Goal: Information Seeking & Learning: Learn about a topic

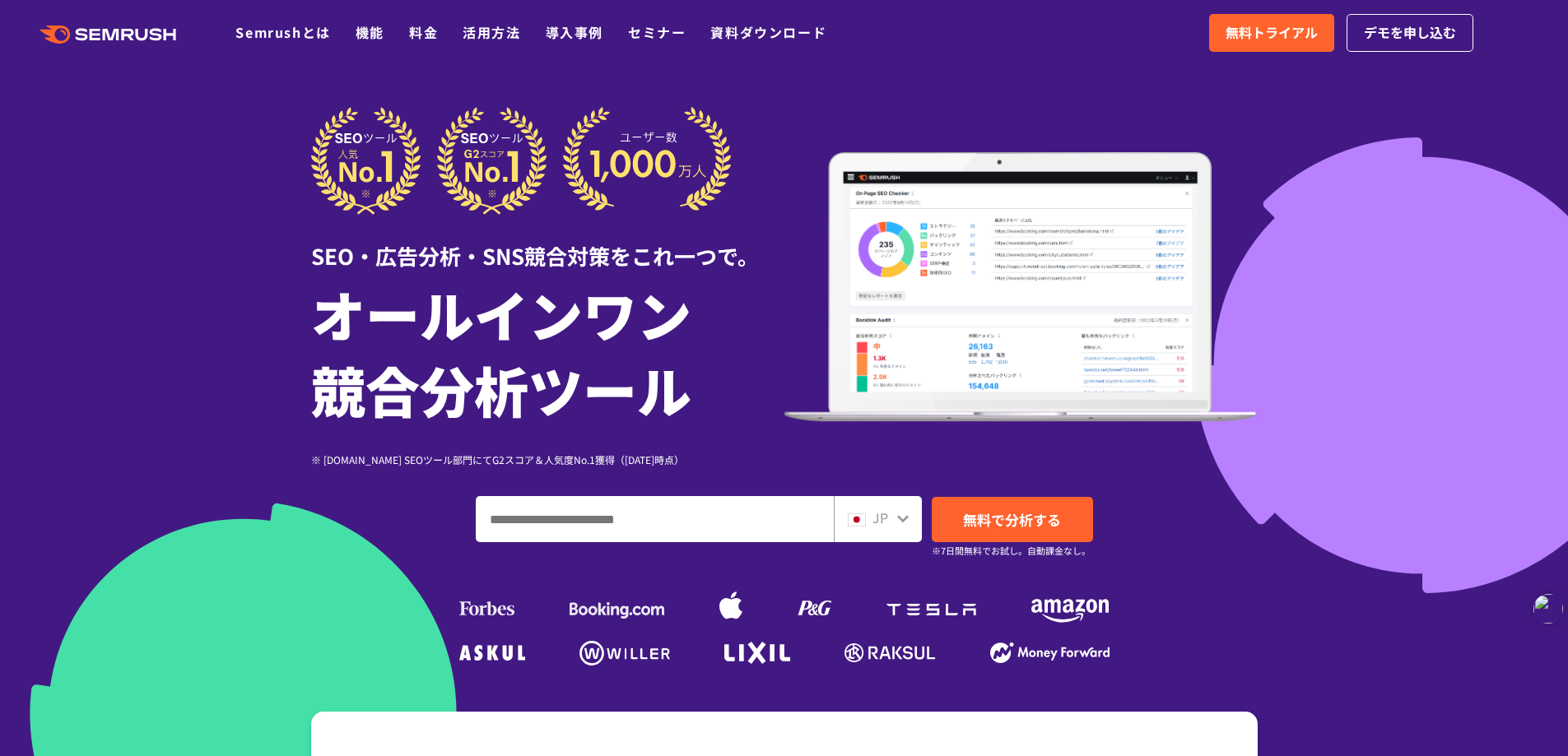
click at [888, 521] on div "JP" at bounding box center [874, 518] width 53 height 21
click at [887, 522] on span "JP" at bounding box center [881, 517] width 15 height 20
click at [898, 522] on icon at bounding box center [903, 518] width 13 height 13
click at [912, 511] on div "JP" at bounding box center [878, 519] width 88 height 46
click at [911, 513] on div "JP" at bounding box center [878, 519] width 88 height 46
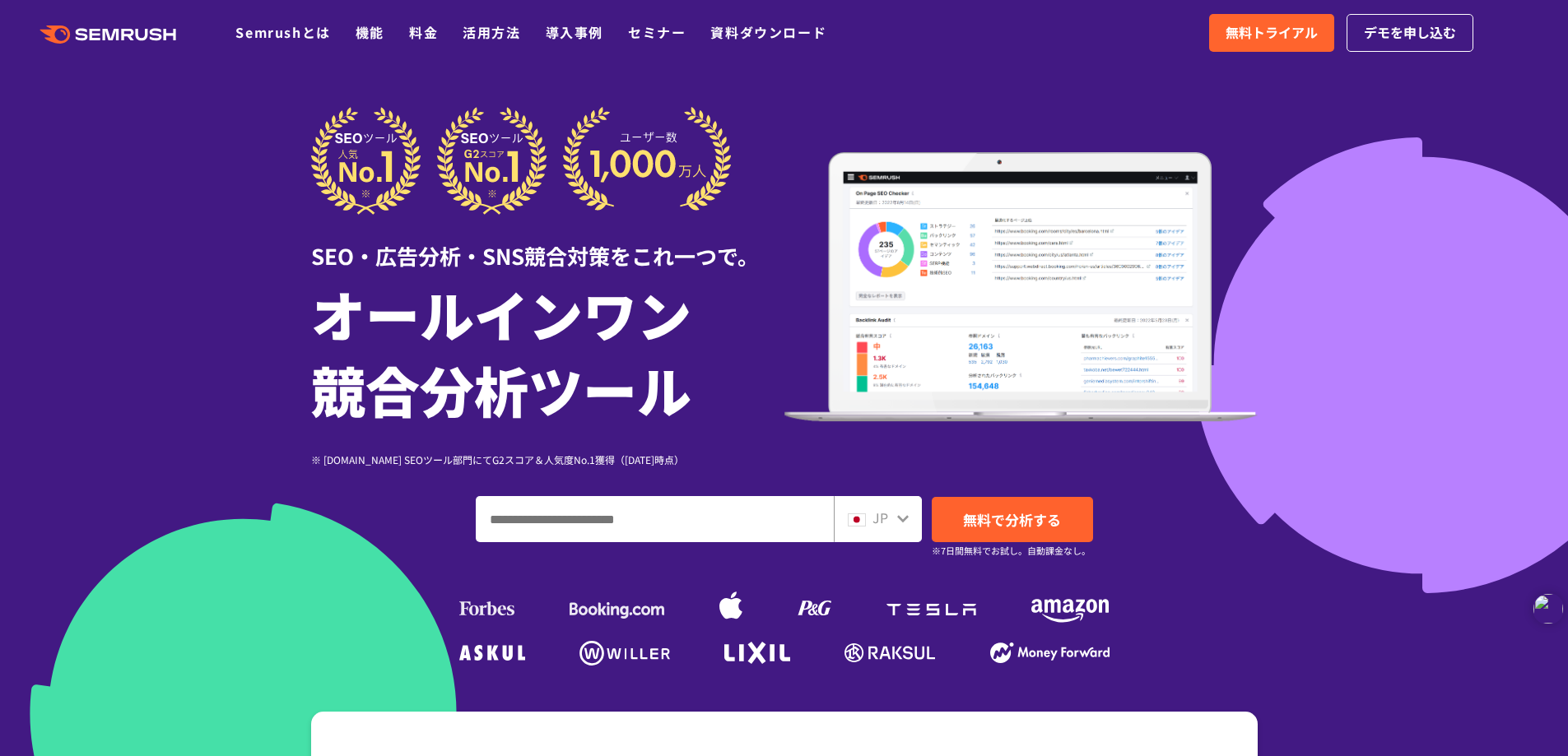
click at [911, 515] on div "JP" at bounding box center [878, 519] width 88 height 46
click at [280, 30] on link "Semrushとは" at bounding box center [283, 32] width 95 height 20
drag, startPoint x: 0, startPoint y: 0, endPoint x: 1504, endPoint y: 172, distance: 1513.8
click at [1461, 190] on div at bounding box center [784, 459] width 1568 height 918
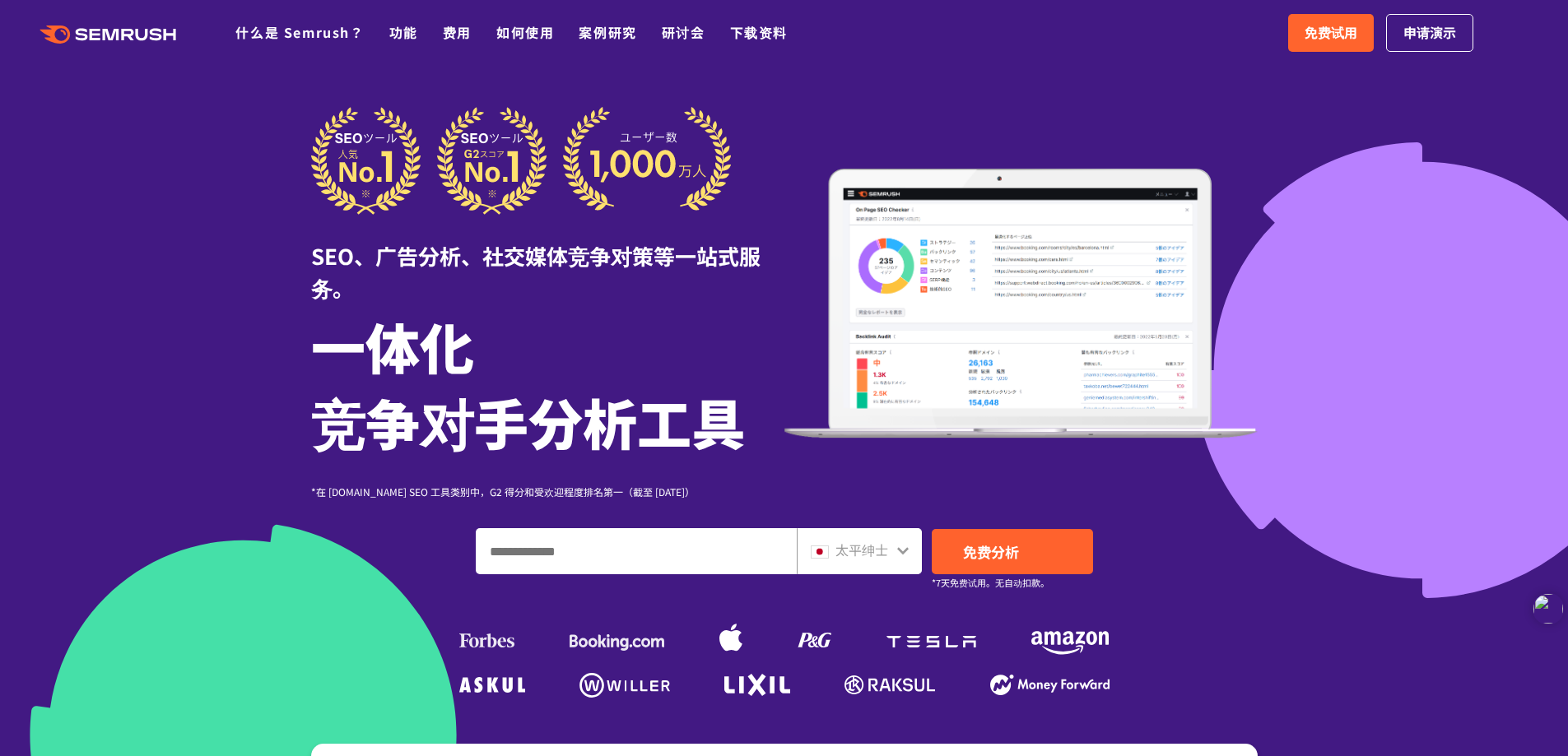
click at [913, 556] on div "太平绅士" at bounding box center [860, 551] width 126 height 46
click at [899, 554] on icon at bounding box center [903, 551] width 13 height 13
click at [588, 536] on input "输入域名、关键字或 URL" at bounding box center [635, 551] width 319 height 44
click at [827, 554] on img at bounding box center [819, 553] width 18 height 13
click at [662, 566] on input "输入域名、关键字或 URL" at bounding box center [635, 551] width 319 height 44
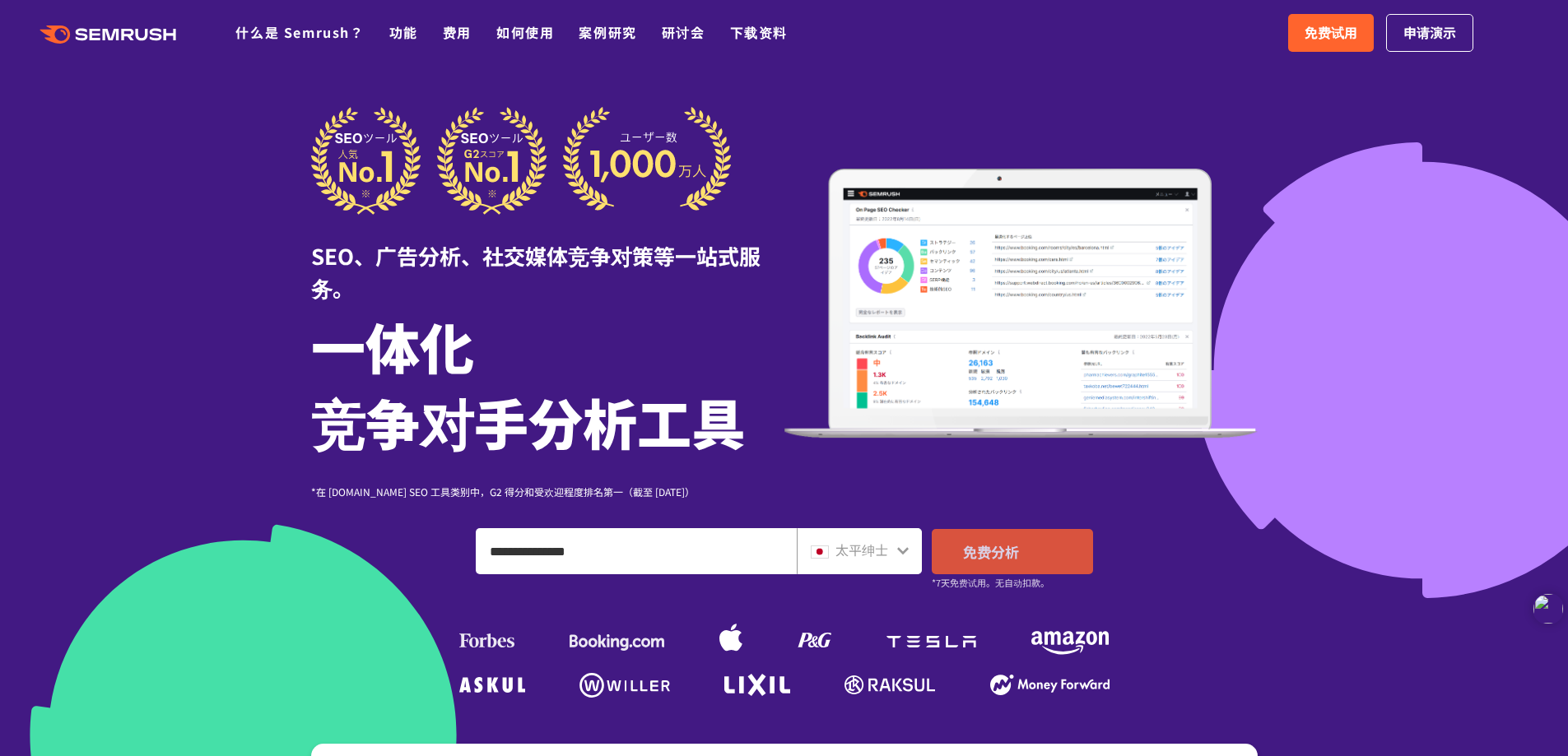
type input "**********"
click at [979, 554] on font "免费分析" at bounding box center [991, 551] width 56 height 20
drag, startPoint x: 1320, startPoint y: 28, endPoint x: 1309, endPoint y: 28, distance: 11.0
click at [1319, 28] on font "免费试用" at bounding box center [1330, 32] width 53 height 20
click at [444, 37] on font "费用" at bounding box center [457, 32] width 29 height 20
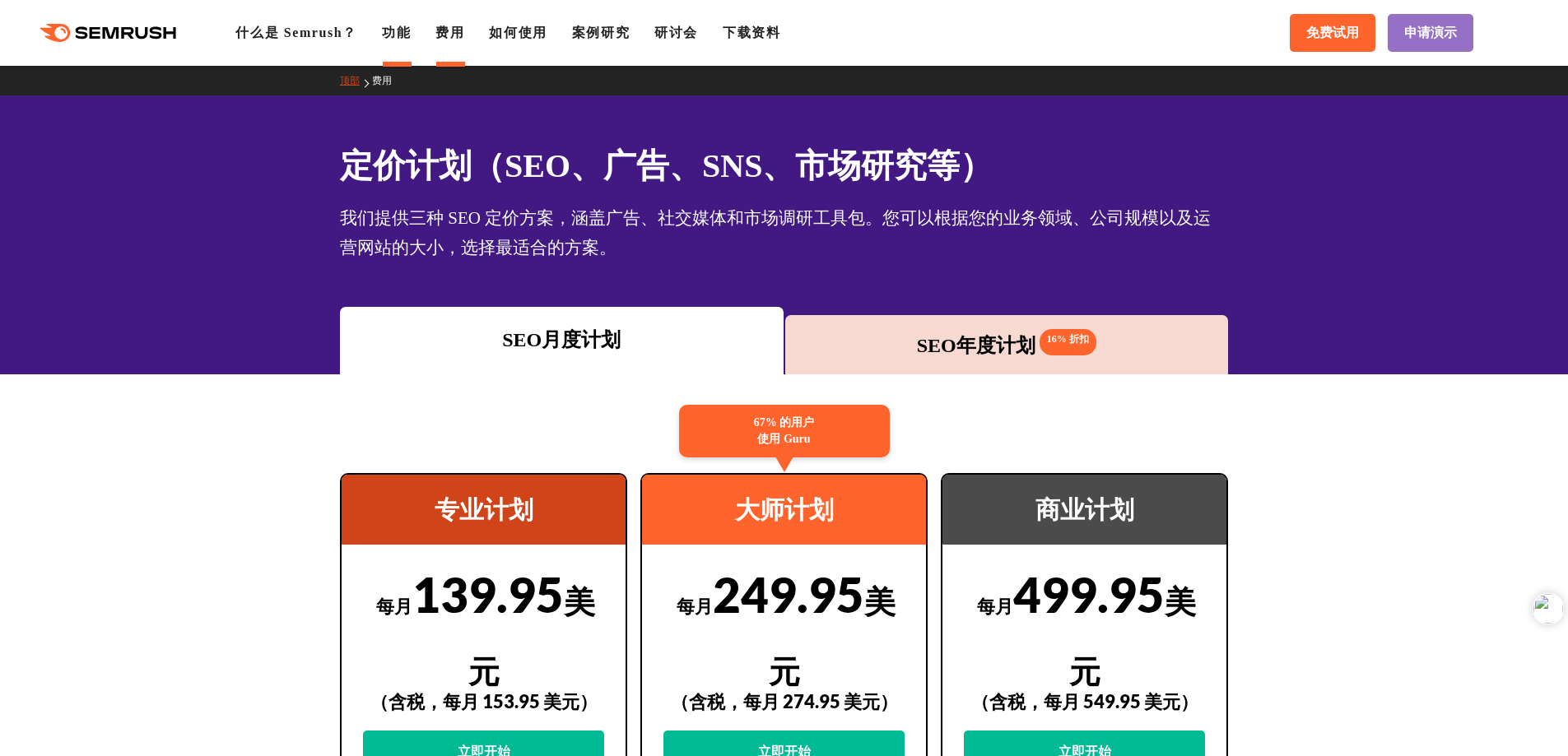
click at [403, 37] on font "功能" at bounding box center [397, 33] width 29 height 14
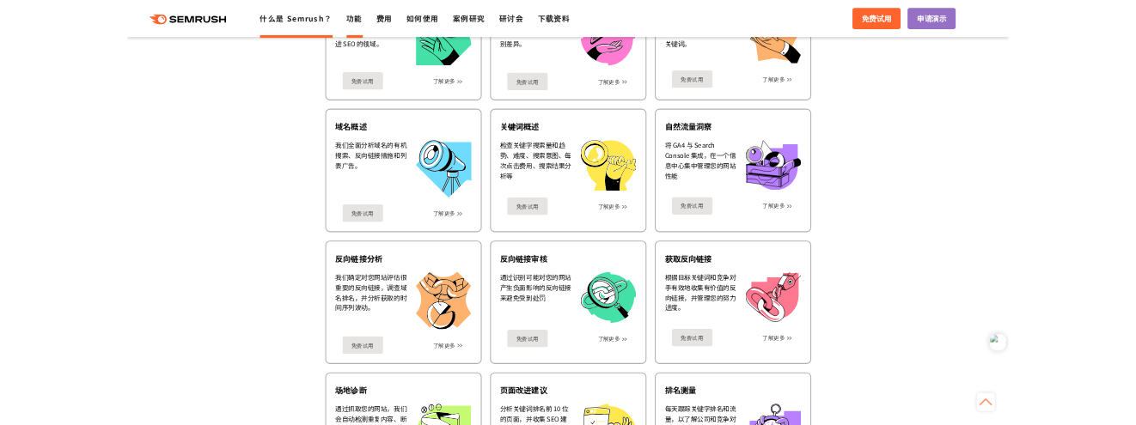
scroll to position [859, 0]
